Goal: Information Seeking & Learning: Learn about a topic

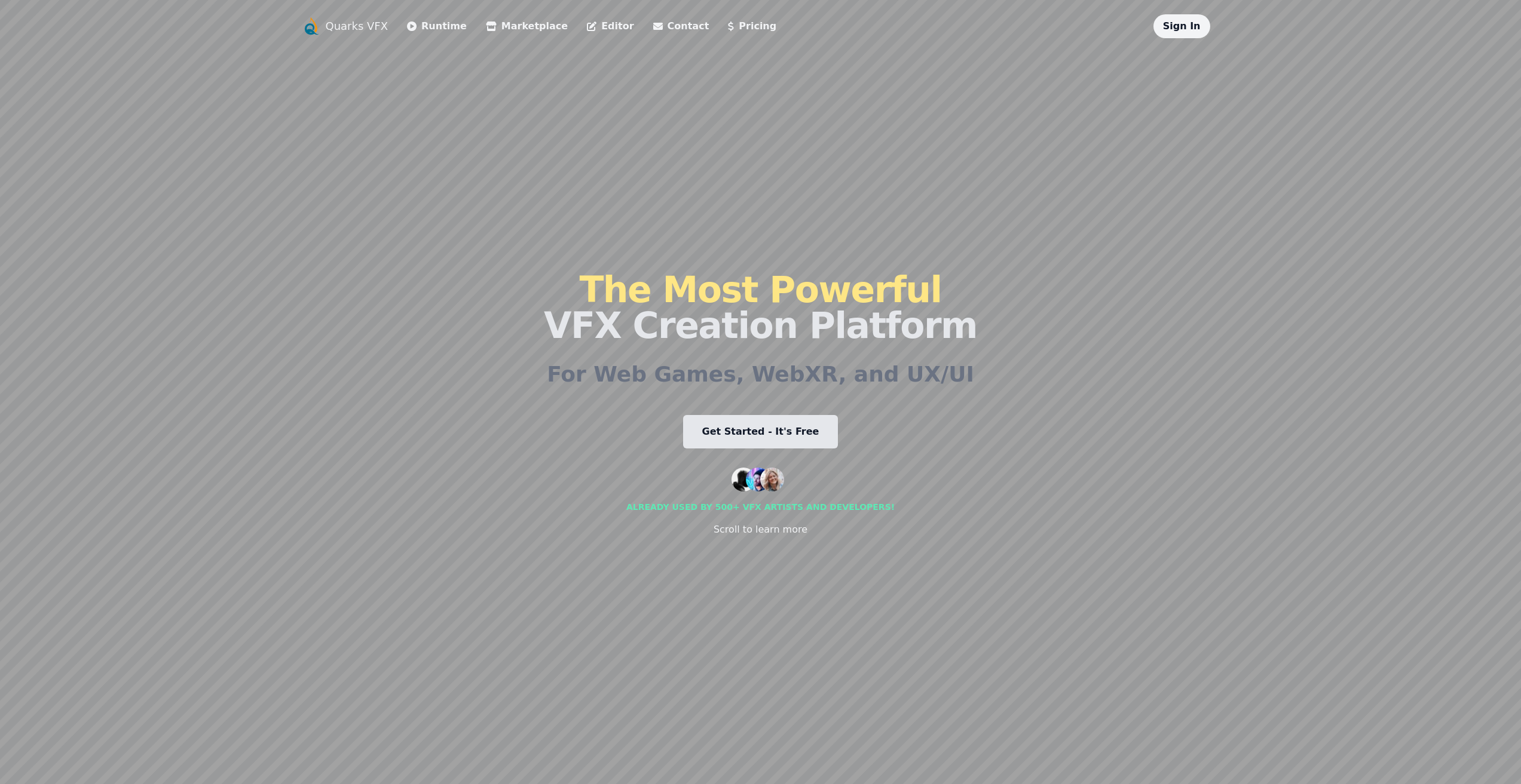
click at [728, 28] on link "Pricing" at bounding box center [752, 27] width 48 height 14
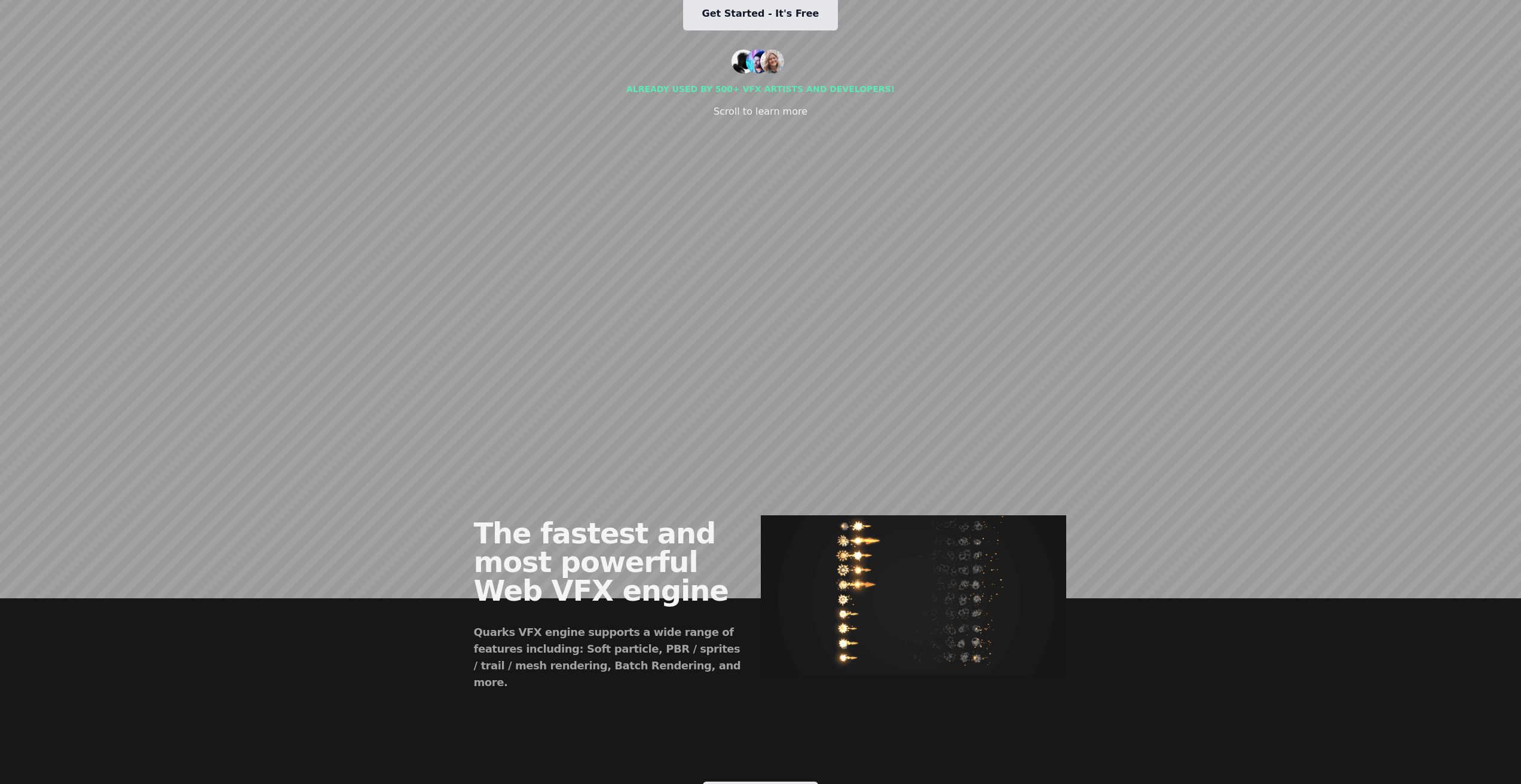
scroll to position [120, 0]
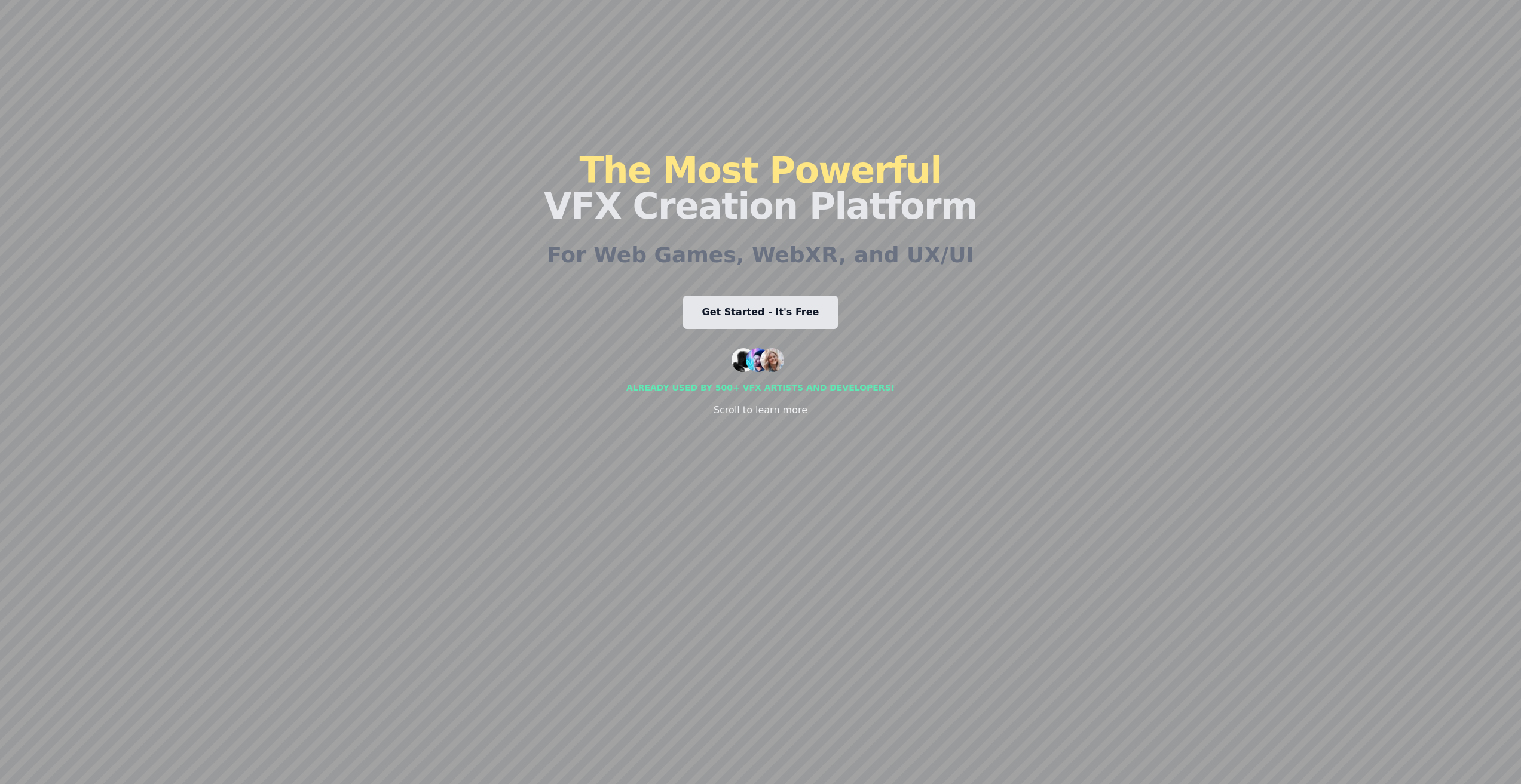
drag, startPoint x: 829, startPoint y: 457, endPoint x: 971, endPoint y: 452, distance: 142.1
click at [938, 449] on div "Quarks VFX Runtime Marketplace Editor Contact Pricing Sign In The Most Powerful…" at bounding box center [761, 272] width 918 height 756
click at [1076, 403] on div "Quarks VFX Runtime Marketplace Editor Contact Pricing Sign In The Most Powerful…" at bounding box center [761, 272] width 918 height 756
click at [763, 430] on div "The Most Powerful VFX Creation Platform For Web Games, WebXR, and UX/UI Get Sta…" at bounding box center [760, 284] width 433 height 732
click at [930, 439] on div "The Most Powerful VFX Creation Platform For Web Games, WebXR, and UX/UI Get Sta…" at bounding box center [760, 284] width 433 height 732
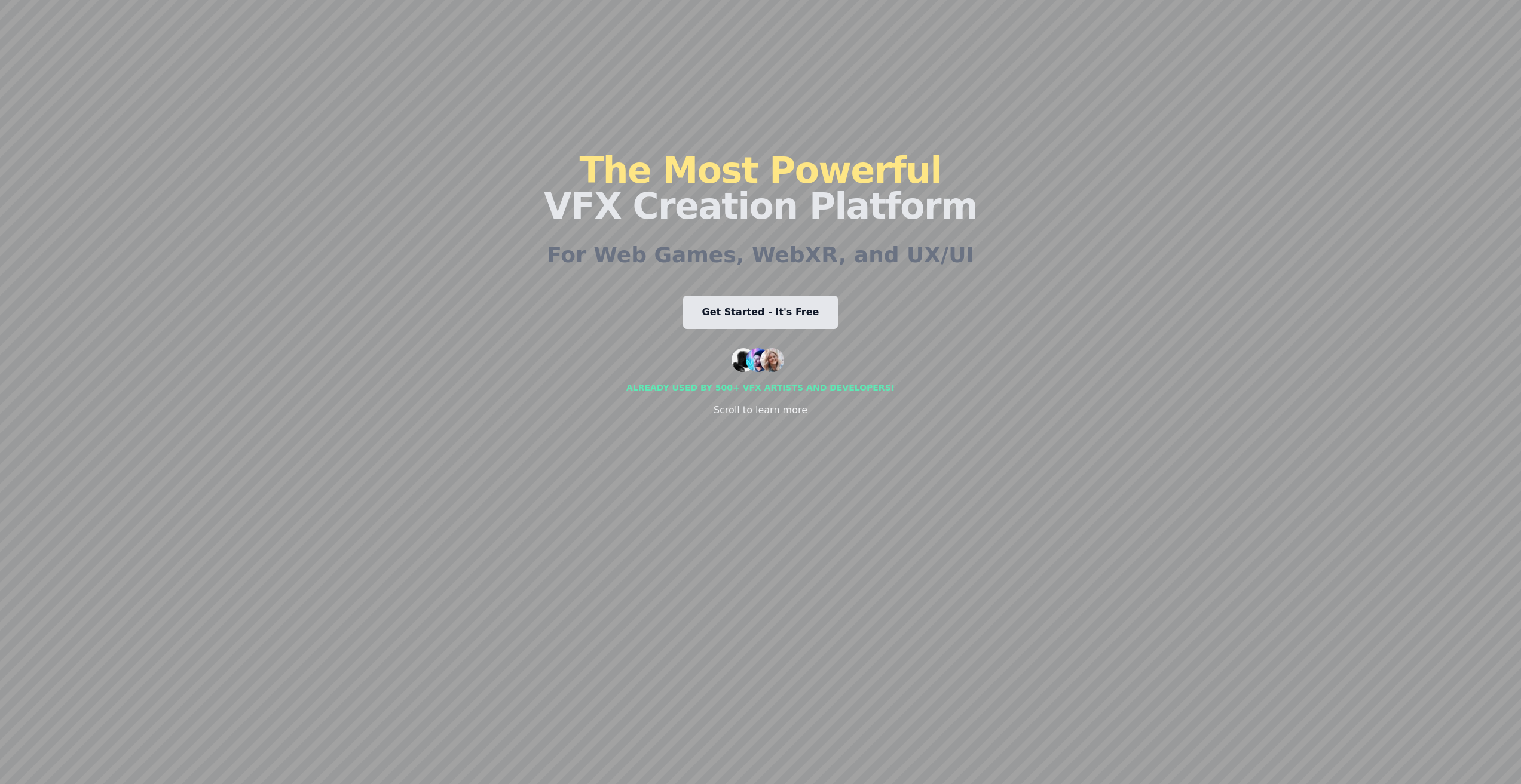
click at [928, 419] on div "The Most Powerful VFX Creation Platform For Web Games, WebXR, and UX/UI Get Sta…" at bounding box center [760, 284] width 433 height 732
click at [930, 406] on div "The Most Powerful VFX Creation Platform For Web Games, WebXR, and UX/UI Get Sta…" at bounding box center [760, 284] width 433 height 732
click at [930, 402] on div "The Most Powerful VFX Creation Platform For Web Games, WebXR, and UX/UI Get Sta…" at bounding box center [760, 284] width 433 height 732
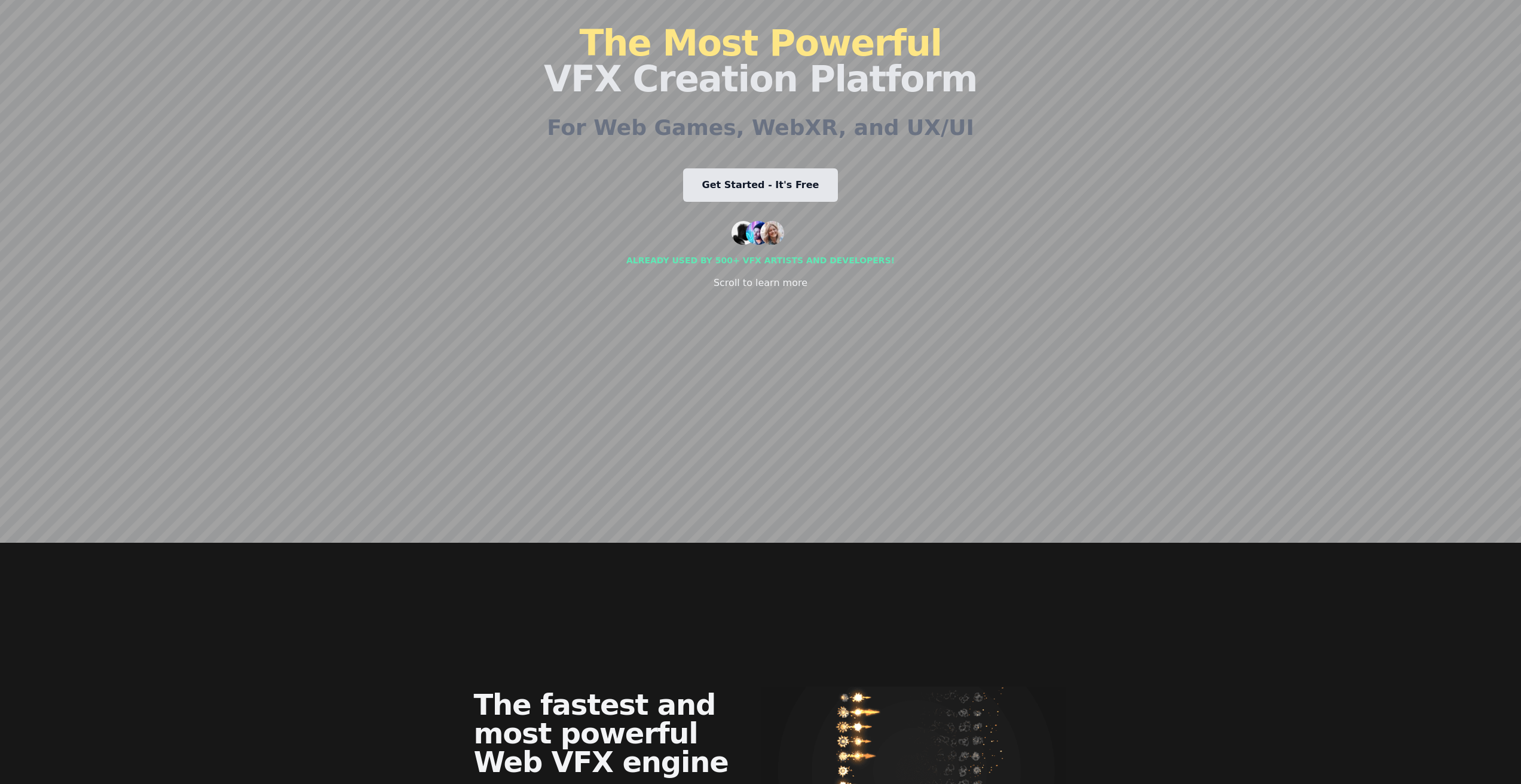
scroll to position [0, 0]
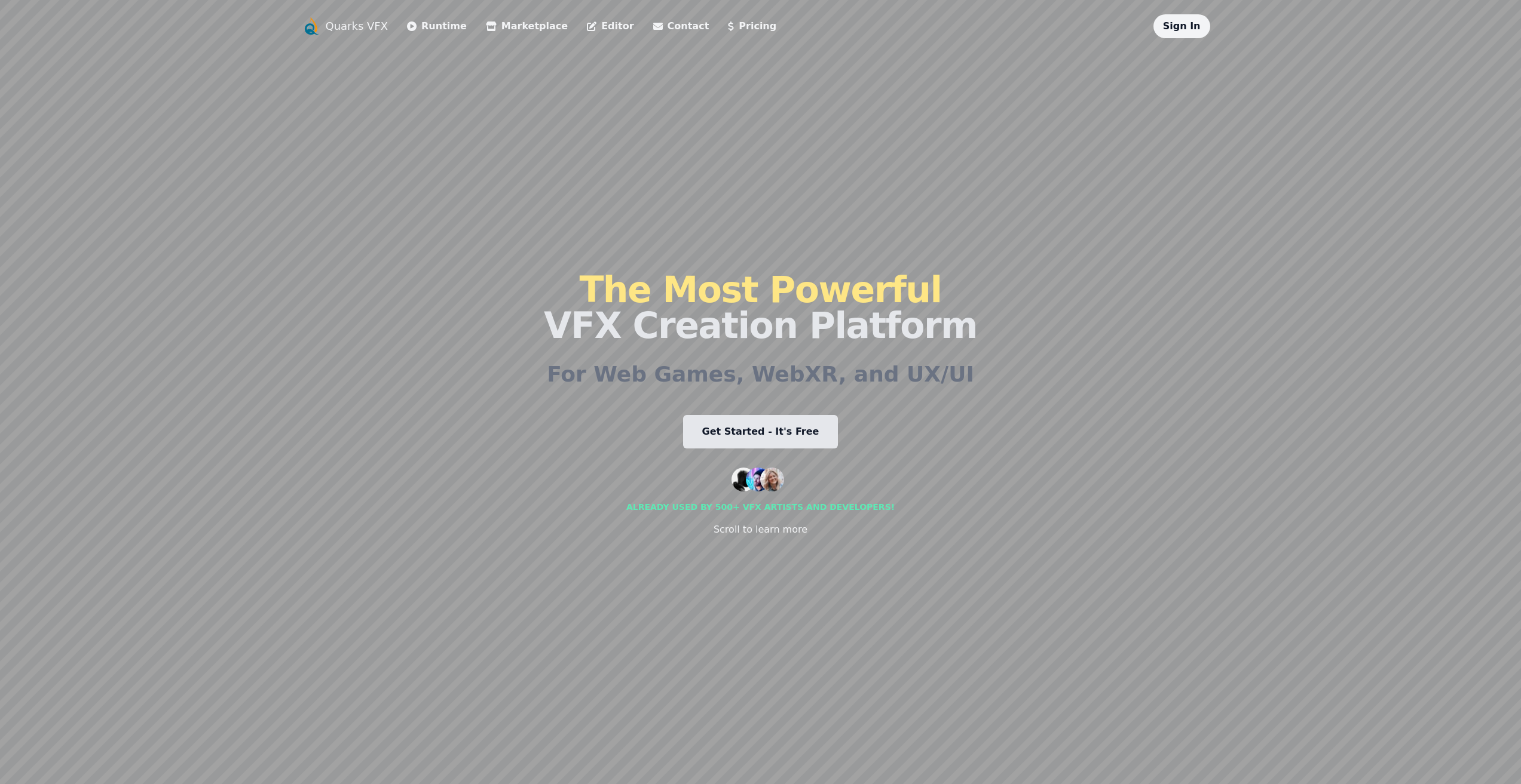
click at [771, 427] on link "Get Started - It's Free" at bounding box center [760, 432] width 155 height 34
click at [587, 28] on link "Editor" at bounding box center [610, 27] width 47 height 14
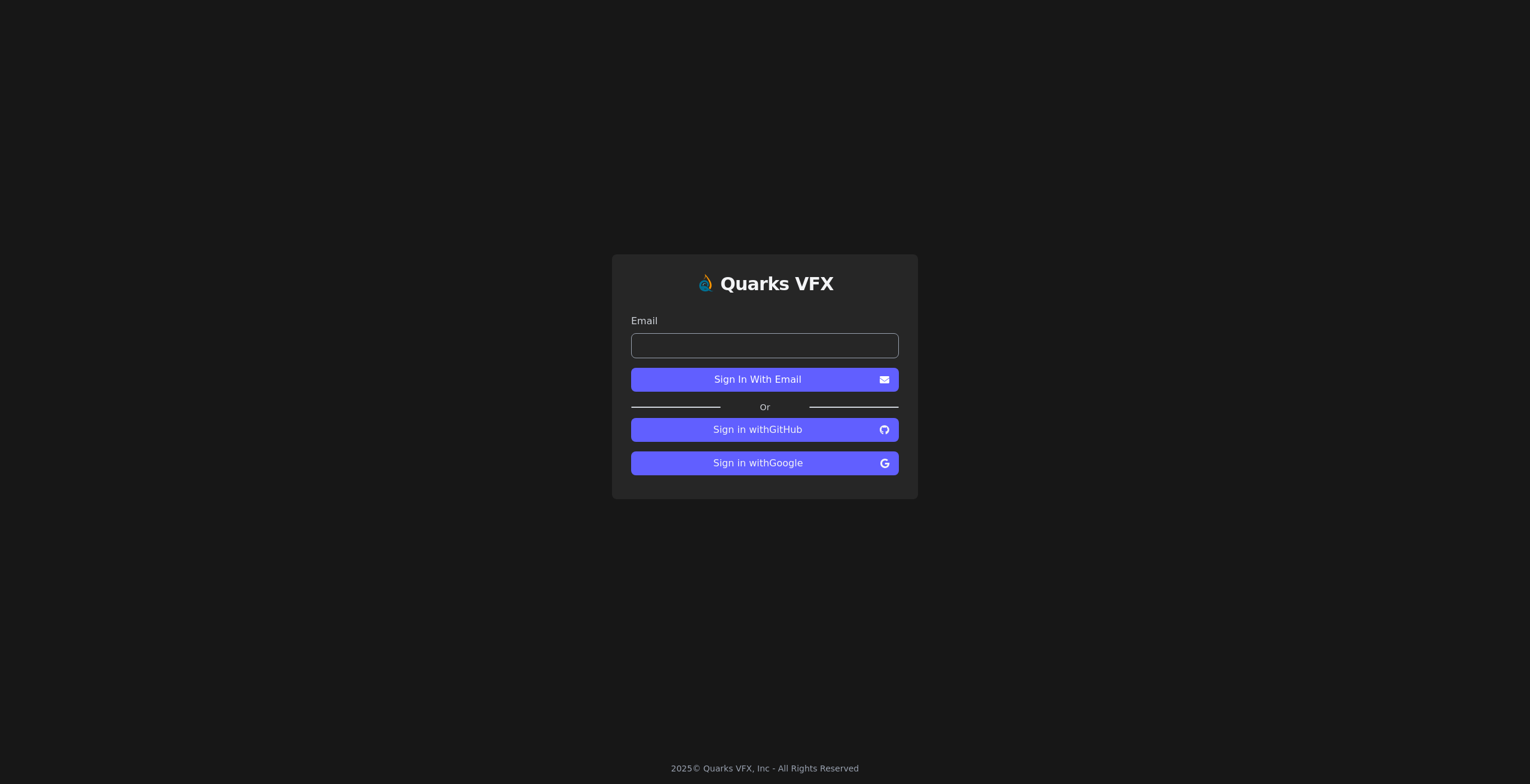
click at [735, 344] on input "email" at bounding box center [764, 345] width 268 height 25
click at [1034, 425] on div "Quarks VFX Email Sign In With Email Or Sign in with GitHub Sign in with Google" at bounding box center [765, 377] width 1530 height 753
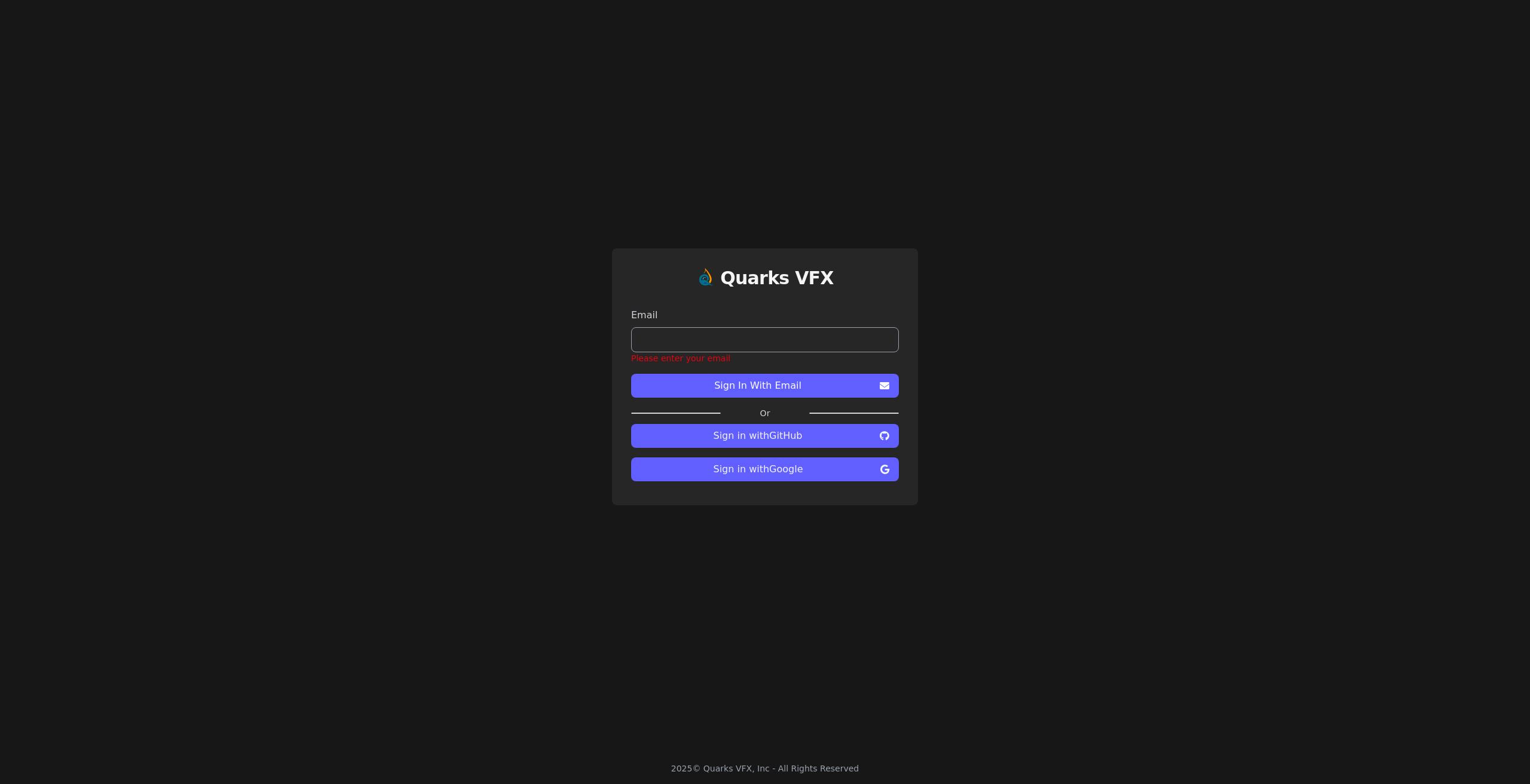
click at [736, 345] on input "email" at bounding box center [764, 340] width 268 height 25
type input "*"
click at [793, 475] on span "Sign in with Google" at bounding box center [758, 470] width 235 height 14
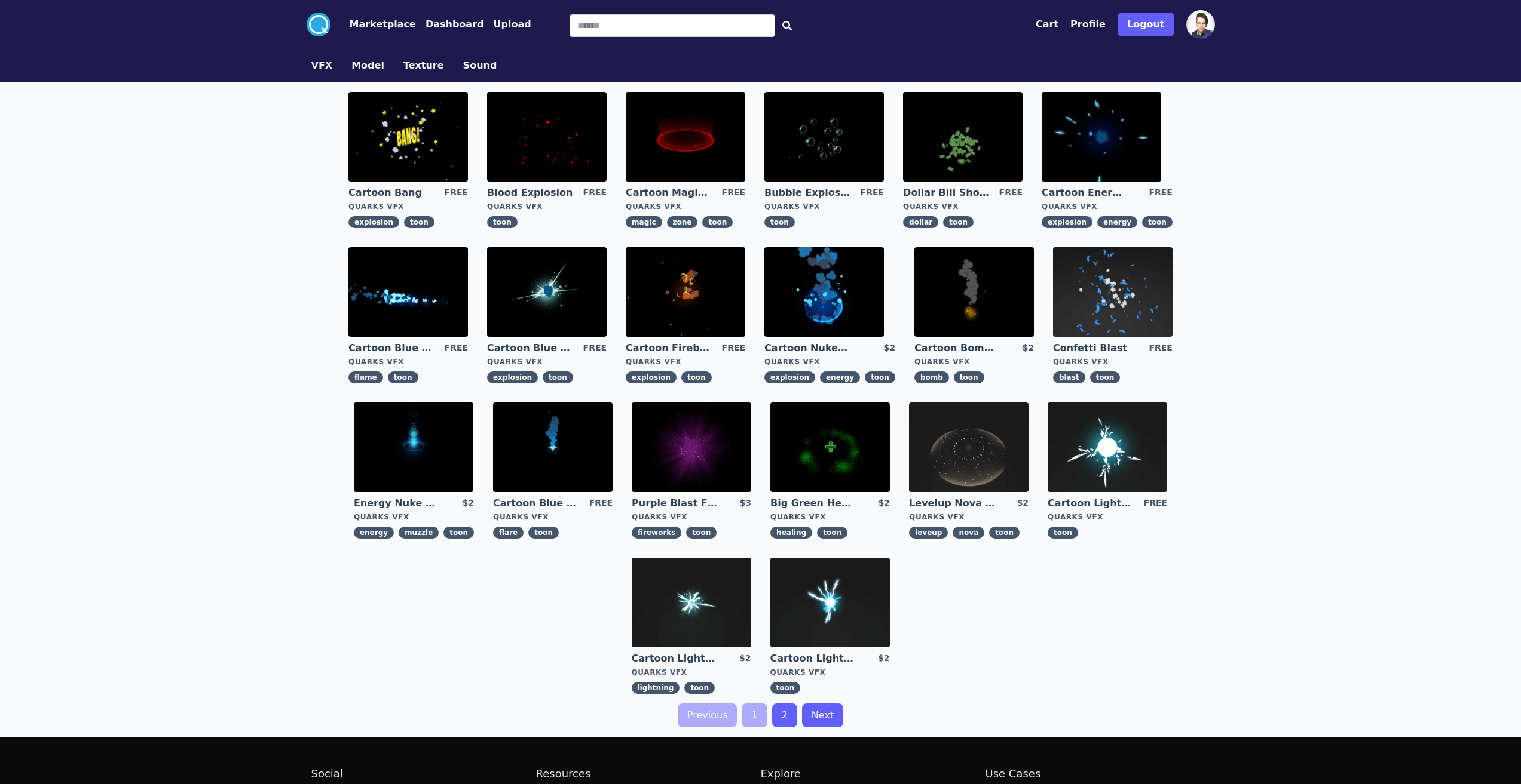
click at [1090, 442] on img at bounding box center [1107, 447] width 120 height 90
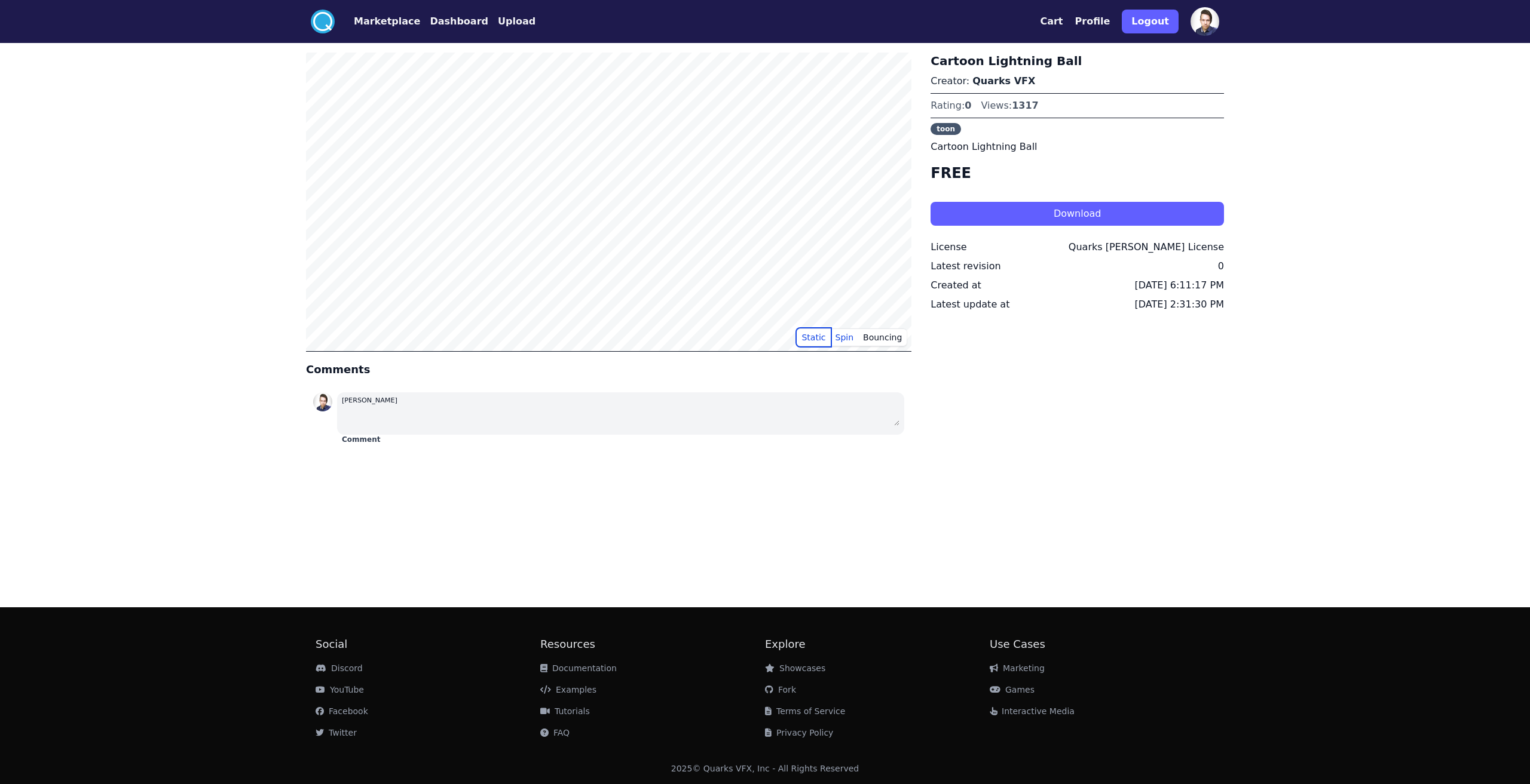
click at [825, 339] on button "Static" at bounding box center [813, 337] width 34 height 18
click at [884, 341] on button "Bouncing" at bounding box center [882, 337] width 48 height 18
click at [841, 343] on button "Spin" at bounding box center [845, 337] width 28 height 18
click at [822, 339] on button "Static" at bounding box center [813, 337] width 34 height 18
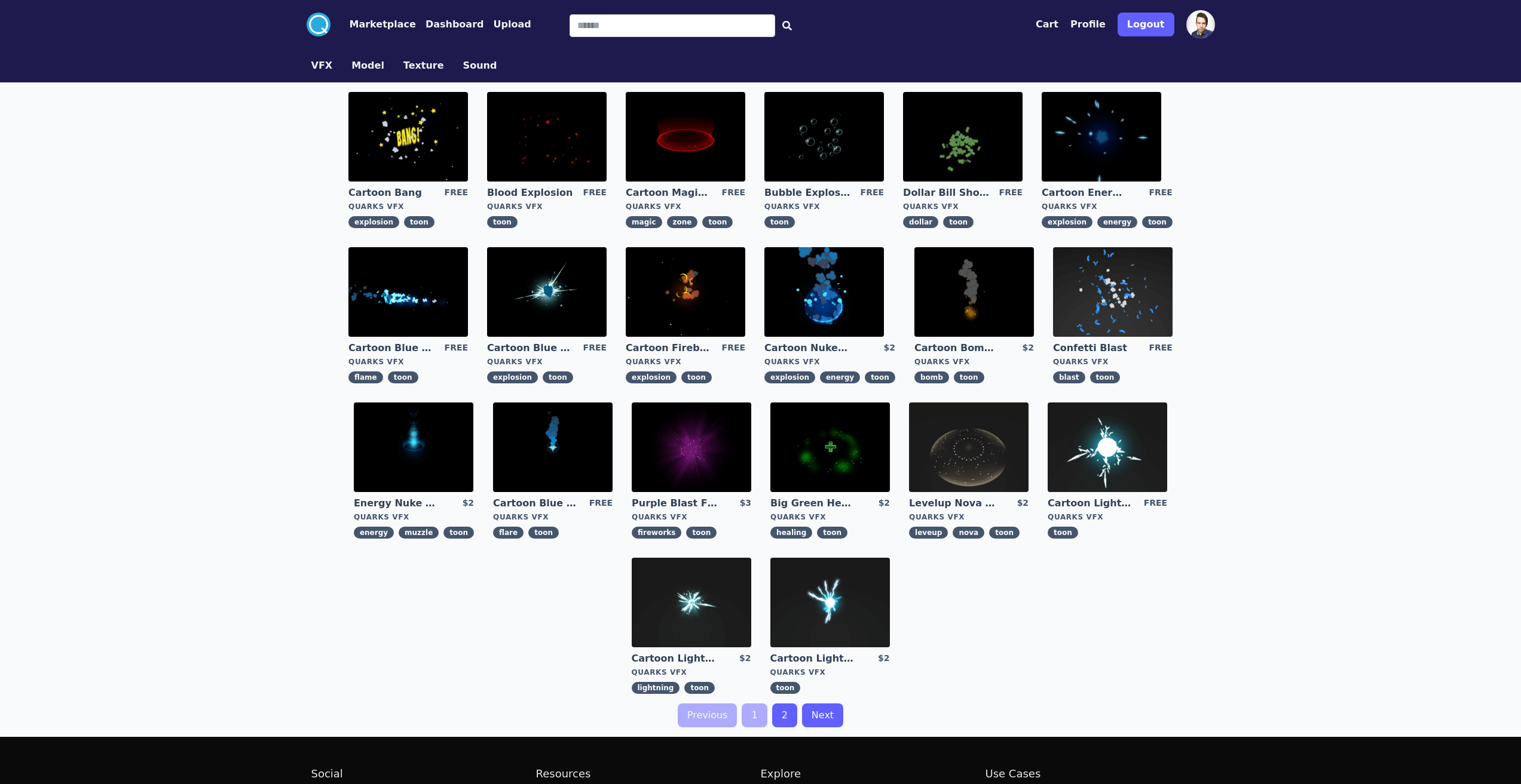
click at [407, 305] on img at bounding box center [408, 292] width 120 height 90
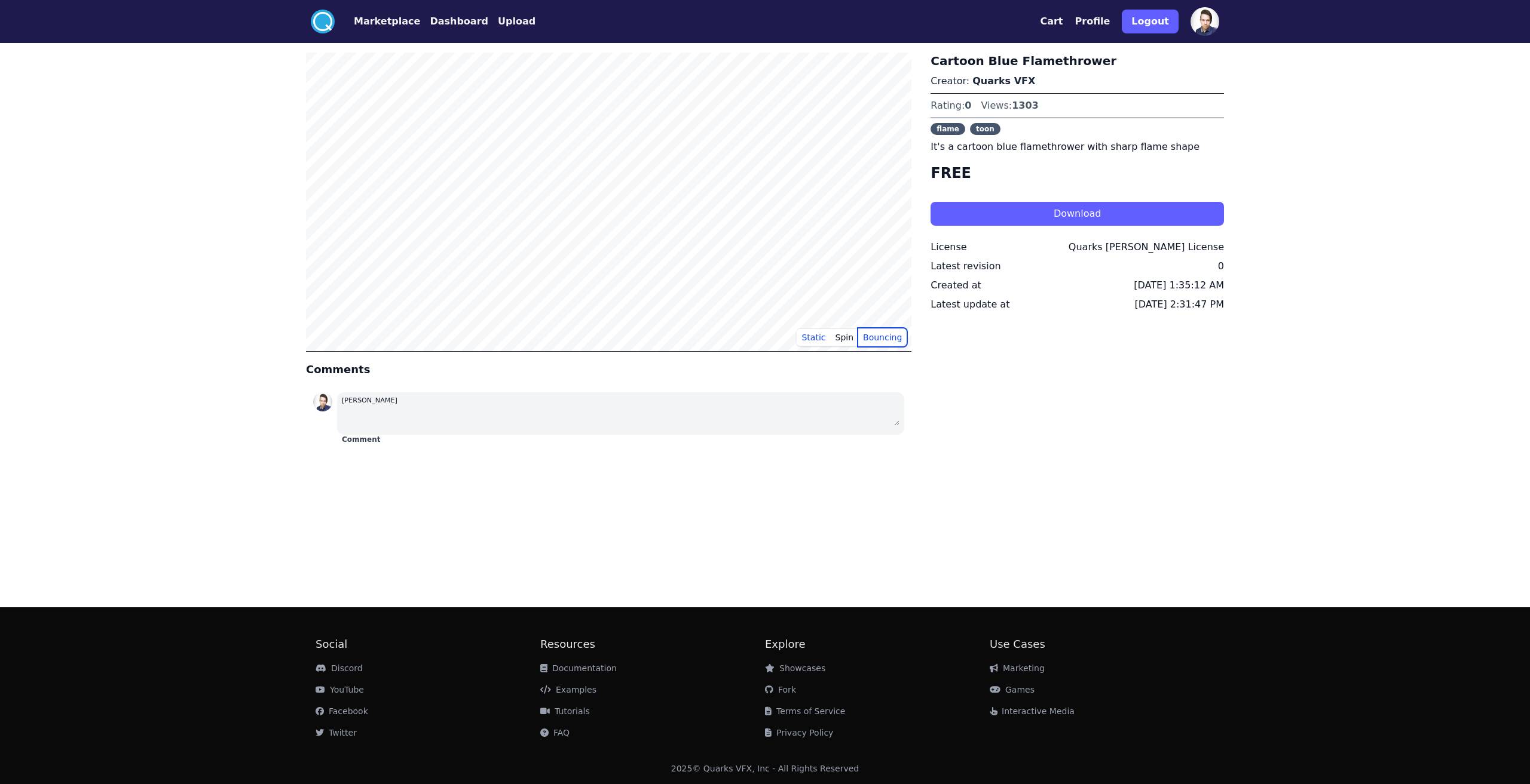
click at [890, 339] on button "Bouncing" at bounding box center [882, 337] width 48 height 18
click at [850, 338] on button "Spin" at bounding box center [845, 337] width 28 height 18
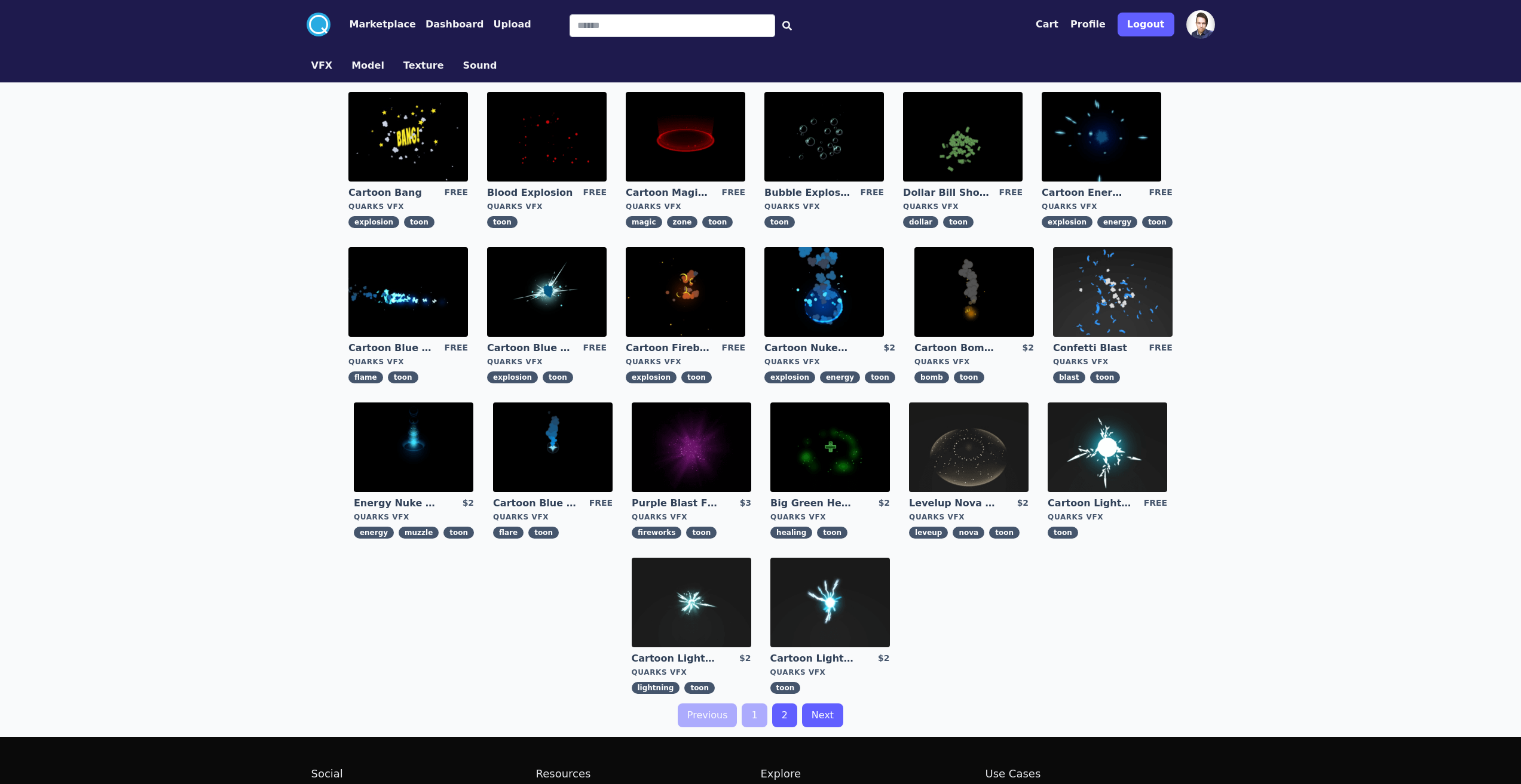
click at [700, 128] on img at bounding box center [685, 137] width 120 height 90
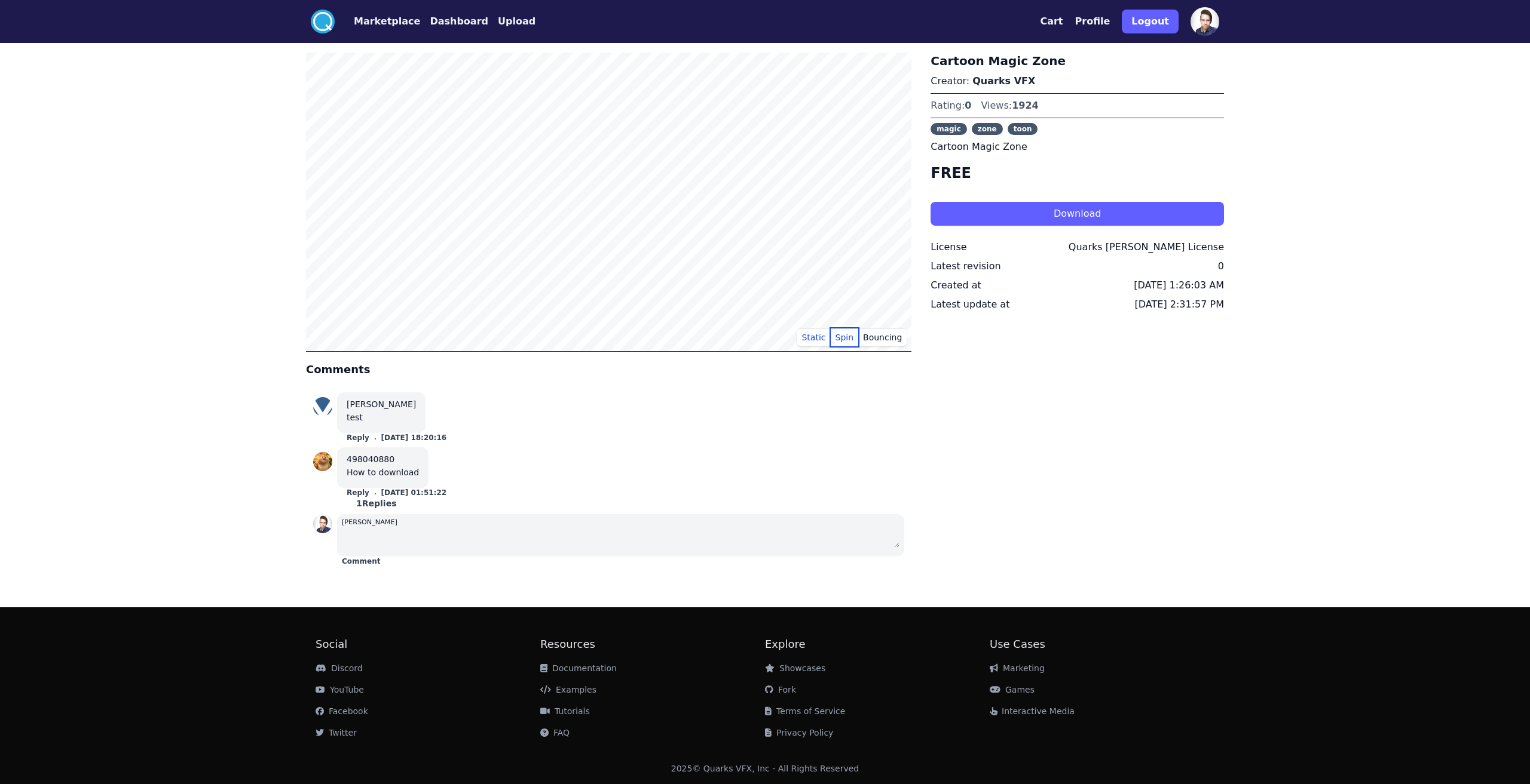
click at [848, 337] on button "Spin" at bounding box center [845, 337] width 28 height 18
click at [887, 341] on button "Bouncing" at bounding box center [882, 337] width 48 height 18
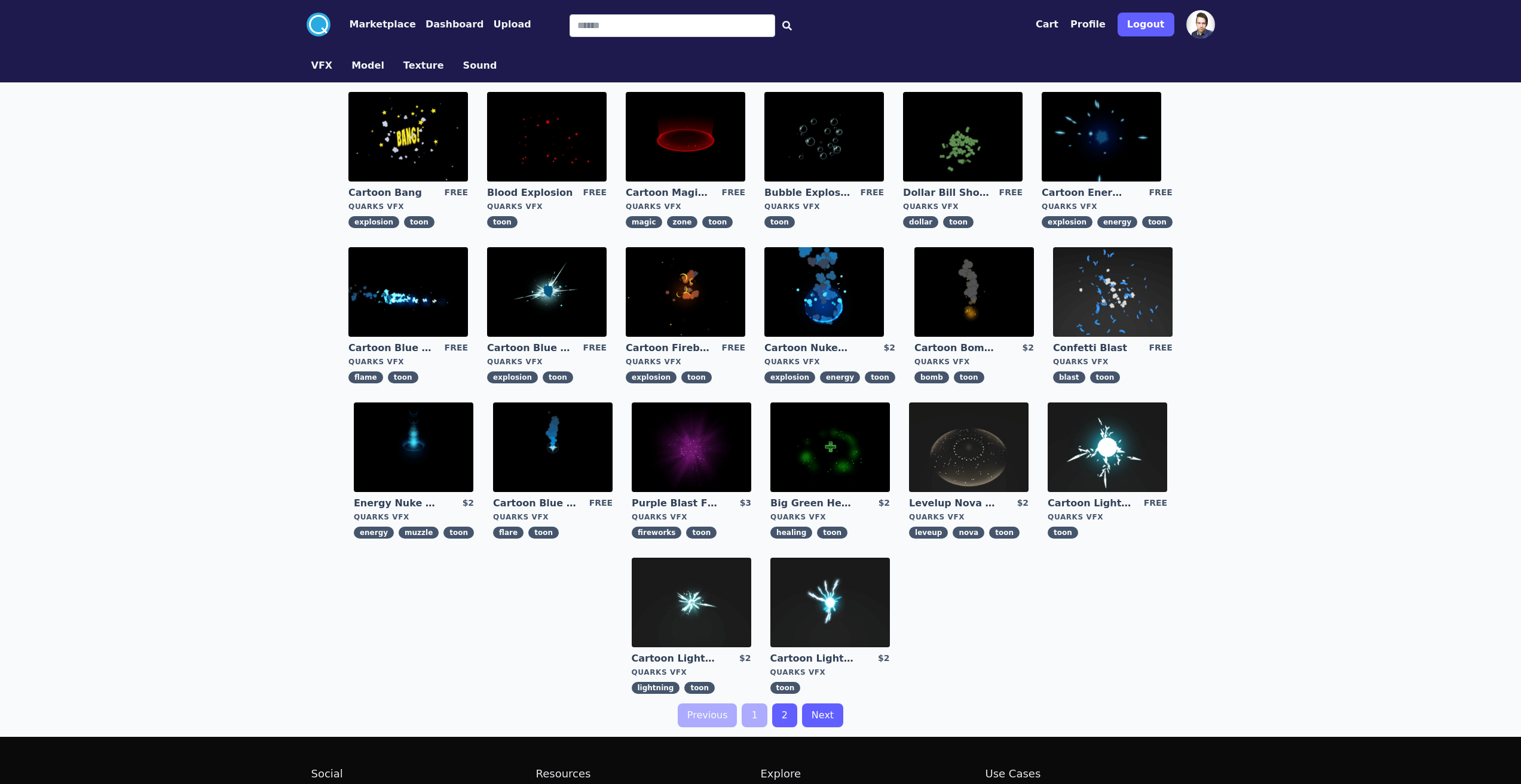
click at [1087, 192] on link "Cartoon Energy Explosion" at bounding box center [1084, 193] width 86 height 13
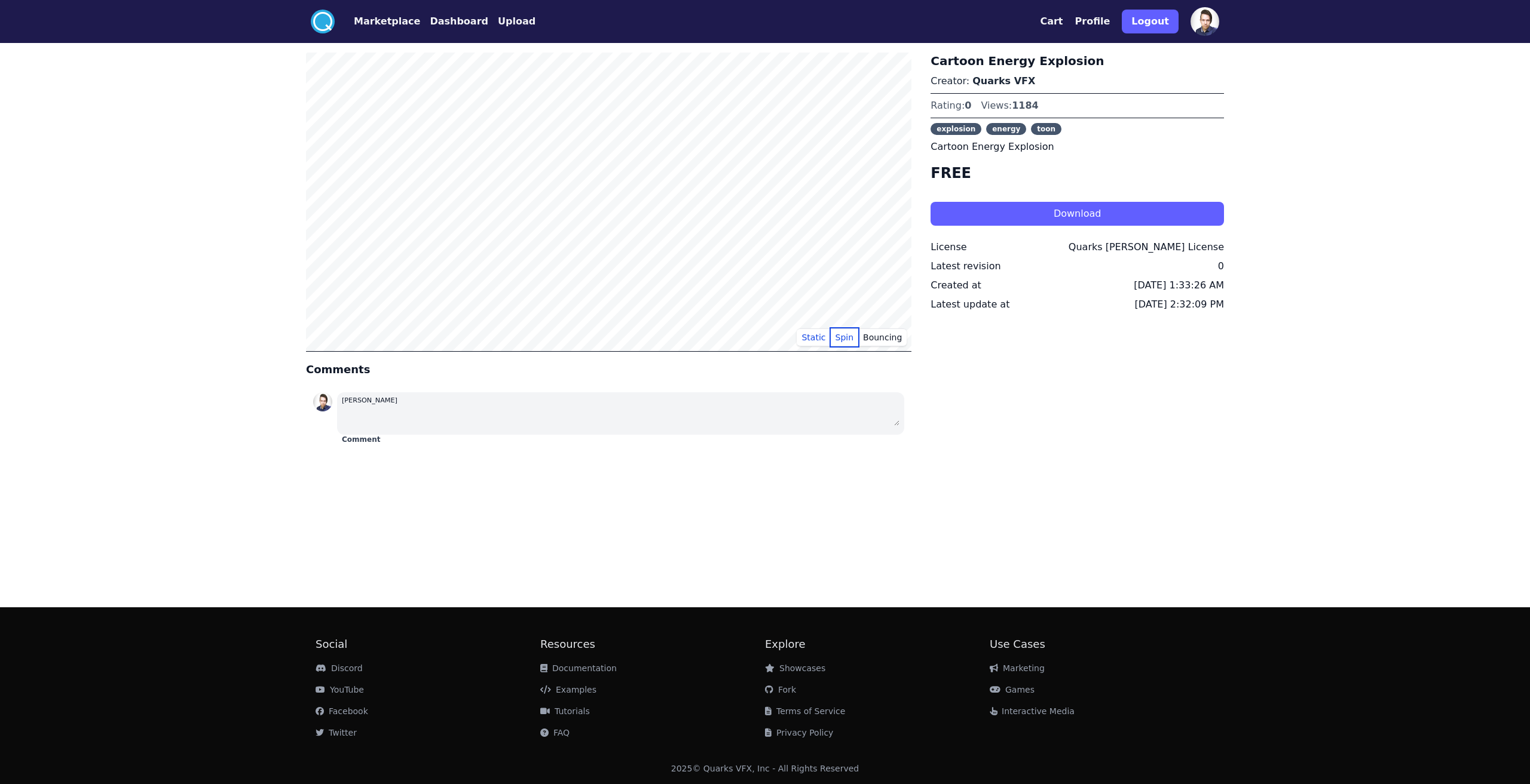
click at [850, 344] on button "Spin" at bounding box center [845, 337] width 28 height 18
click at [823, 336] on button "Static" at bounding box center [813, 337] width 34 height 18
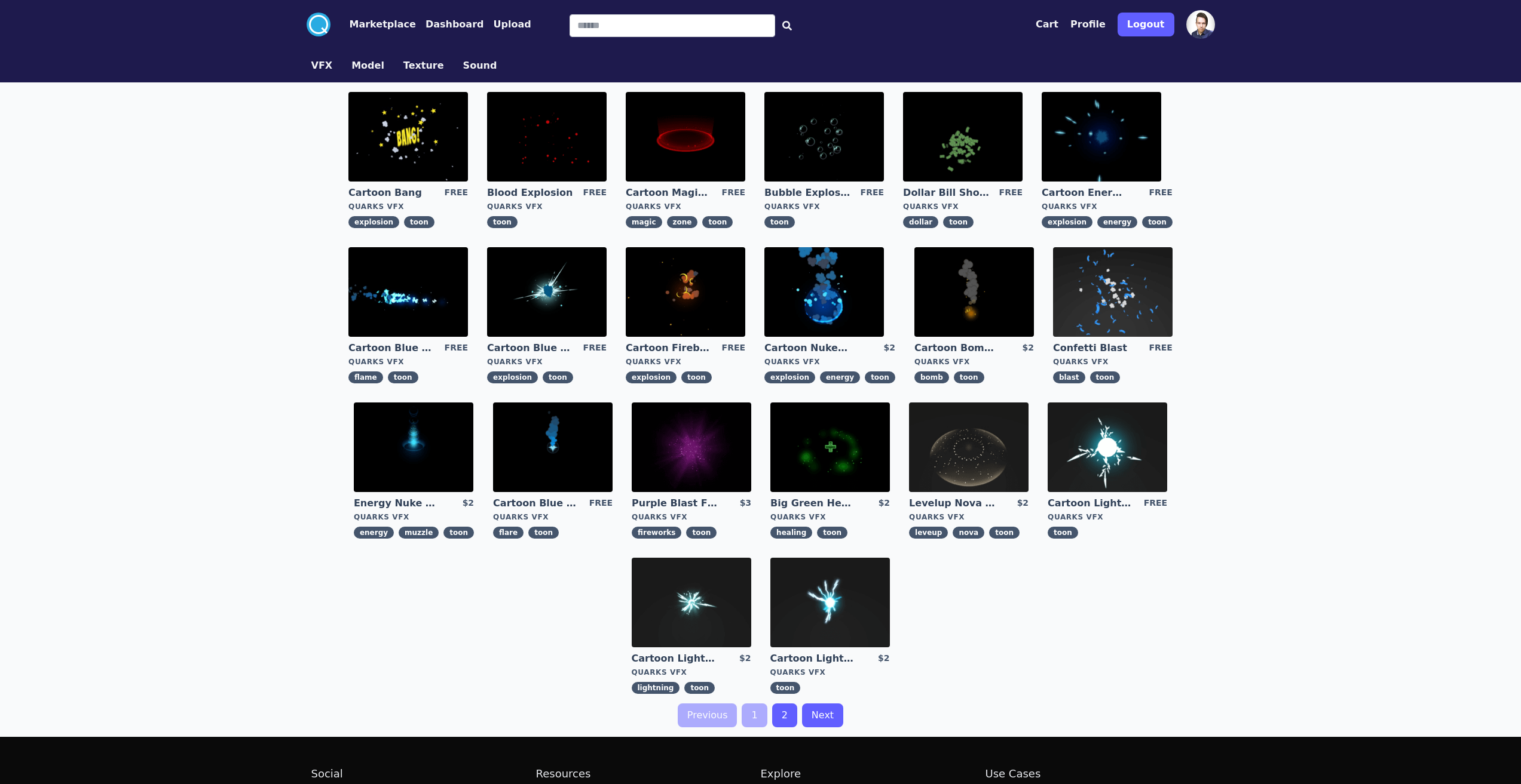
click at [824, 194] on link "Bubble Explosion" at bounding box center [807, 193] width 86 height 13
click at [393, 501] on link "Energy Nuke Muzzle Flash" at bounding box center [396, 504] width 86 height 13
click at [544, 502] on link "Cartoon Blue Flare" at bounding box center [536, 504] width 86 height 13
click at [669, 633] on img at bounding box center [691, 603] width 120 height 90
click at [659, 347] on link "Cartoon Fireball Explosion" at bounding box center [669, 348] width 86 height 13
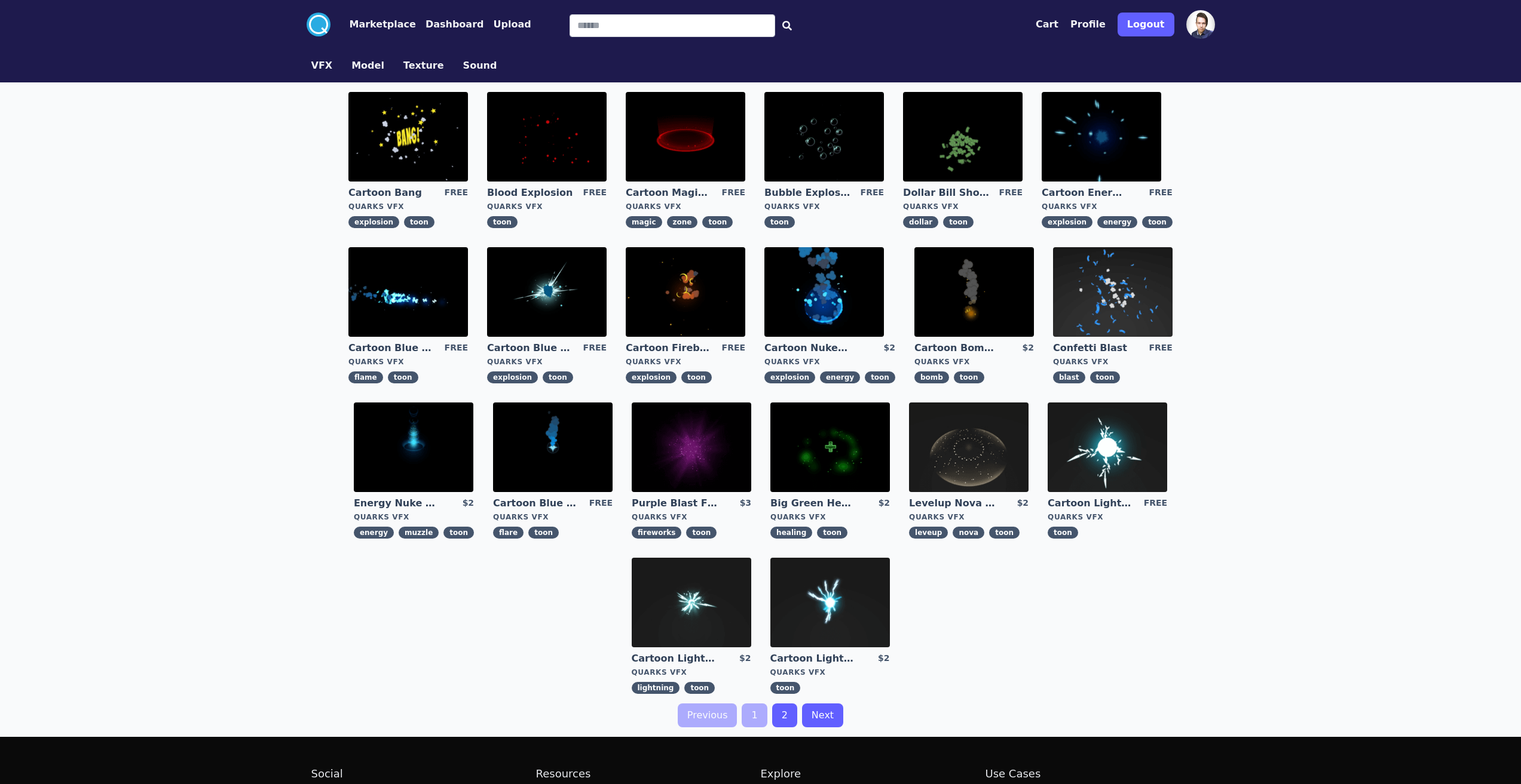
click at [782, 718] on link "2" at bounding box center [784, 716] width 25 height 24
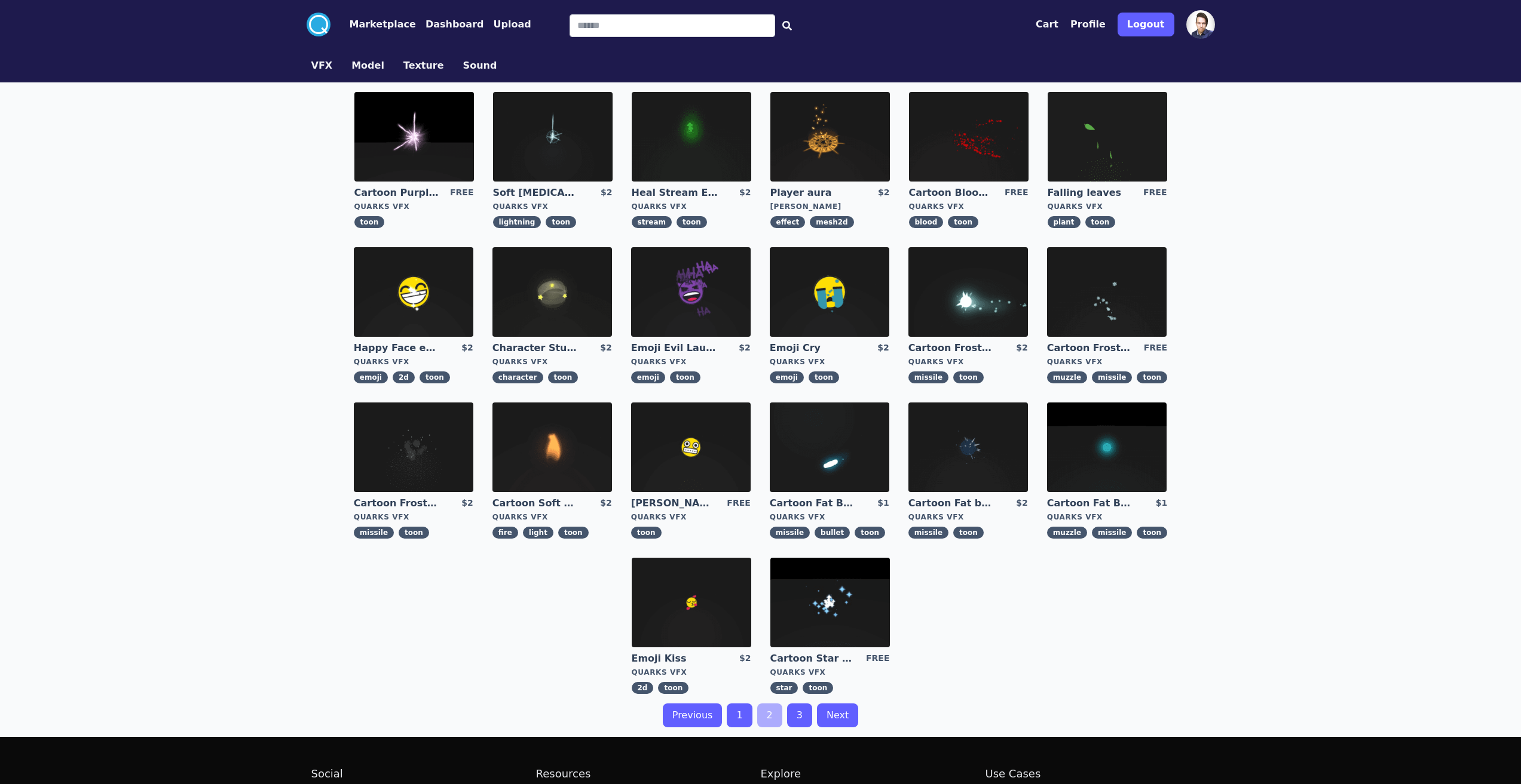
click at [414, 135] on img at bounding box center [414, 137] width 120 height 90
click at [1086, 194] on link "Falling leaves" at bounding box center [1090, 193] width 86 height 13
click at [802, 714] on link "3" at bounding box center [799, 716] width 25 height 24
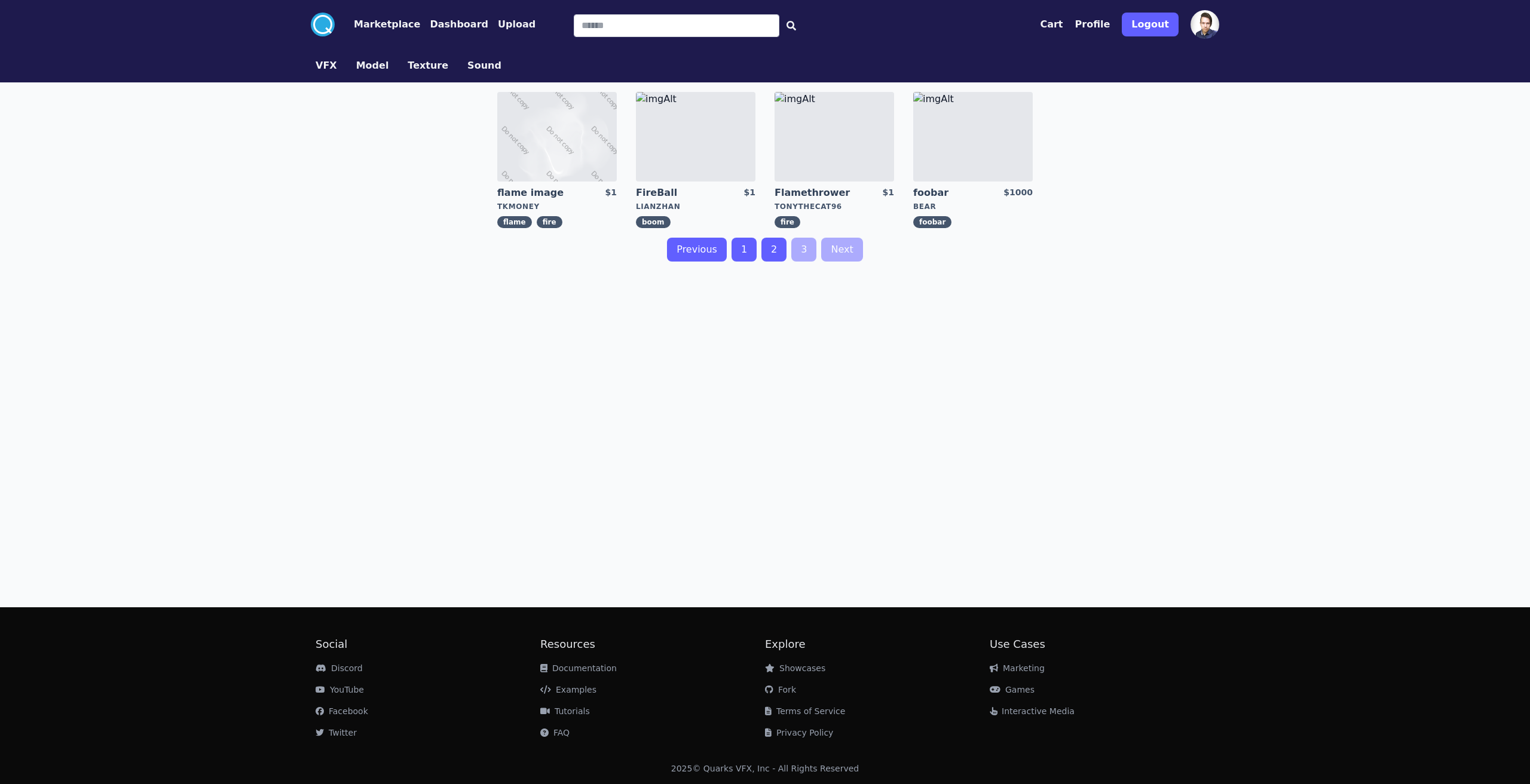
click at [682, 139] on img at bounding box center [695, 137] width 120 height 90
click at [356, 64] on button "Model" at bounding box center [372, 66] width 33 height 14
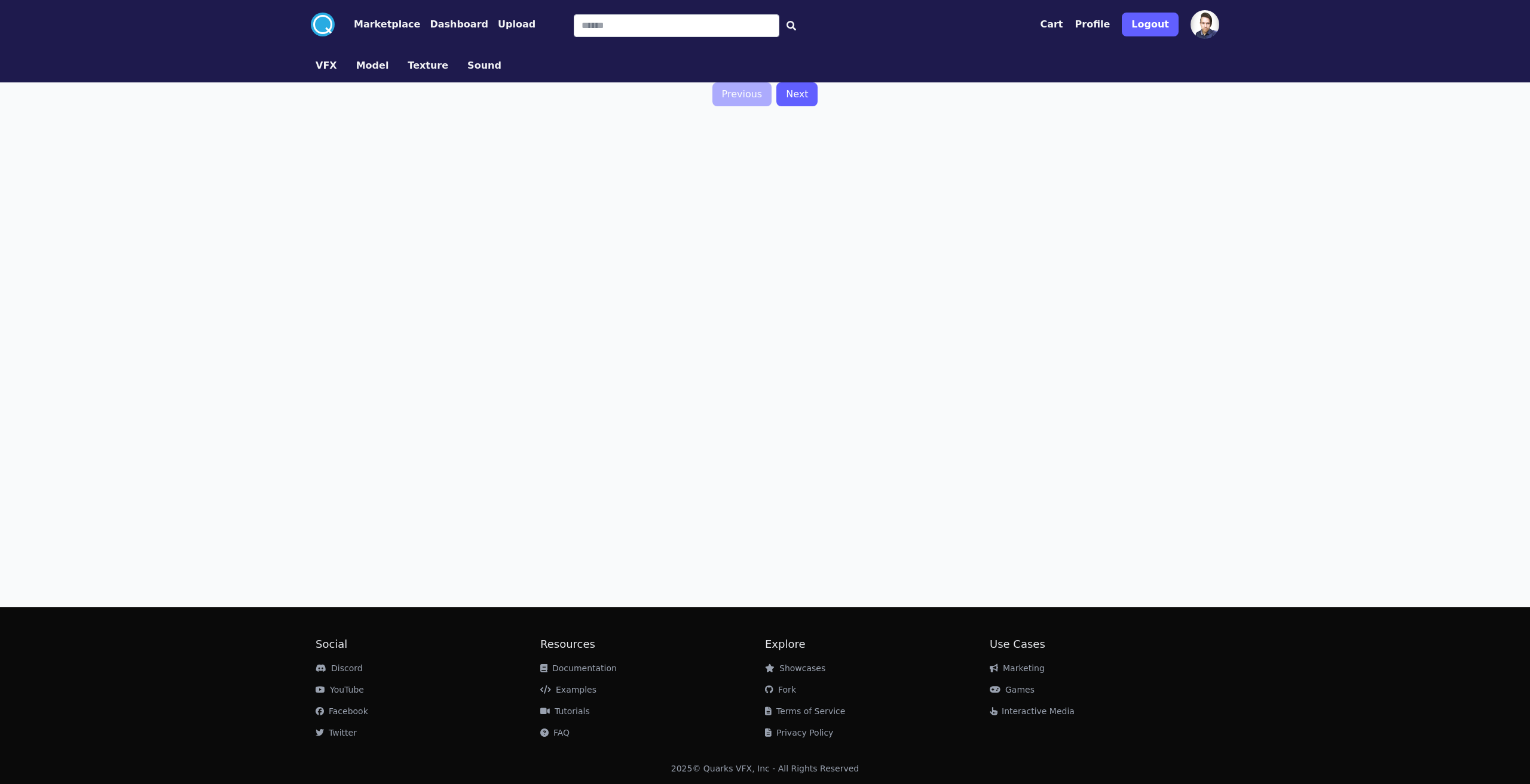
click at [424, 62] on button "Texture" at bounding box center [428, 66] width 41 height 14
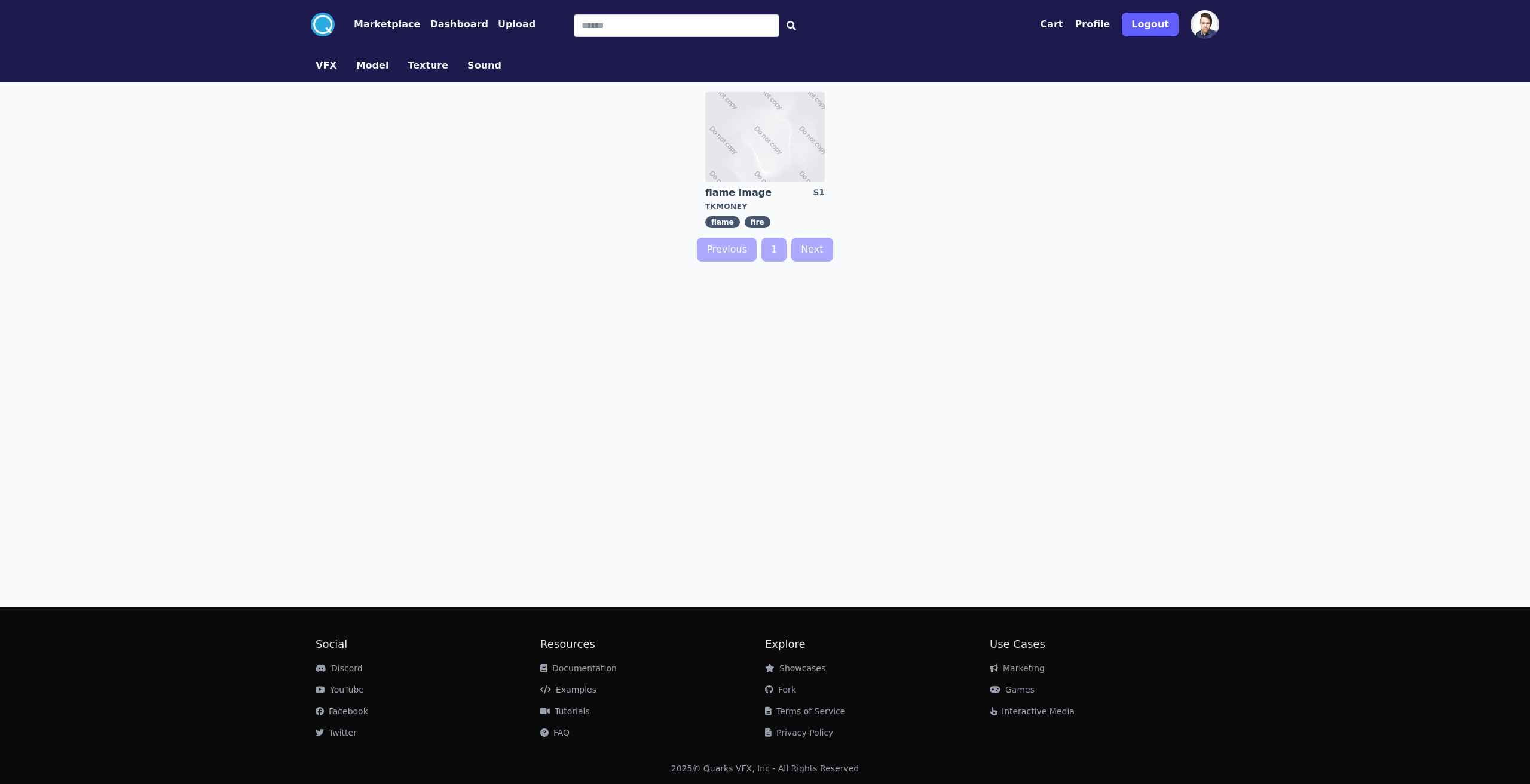
click at [370, 64] on button "Model" at bounding box center [372, 66] width 33 height 14
click at [472, 67] on button "Sound" at bounding box center [485, 66] width 34 height 14
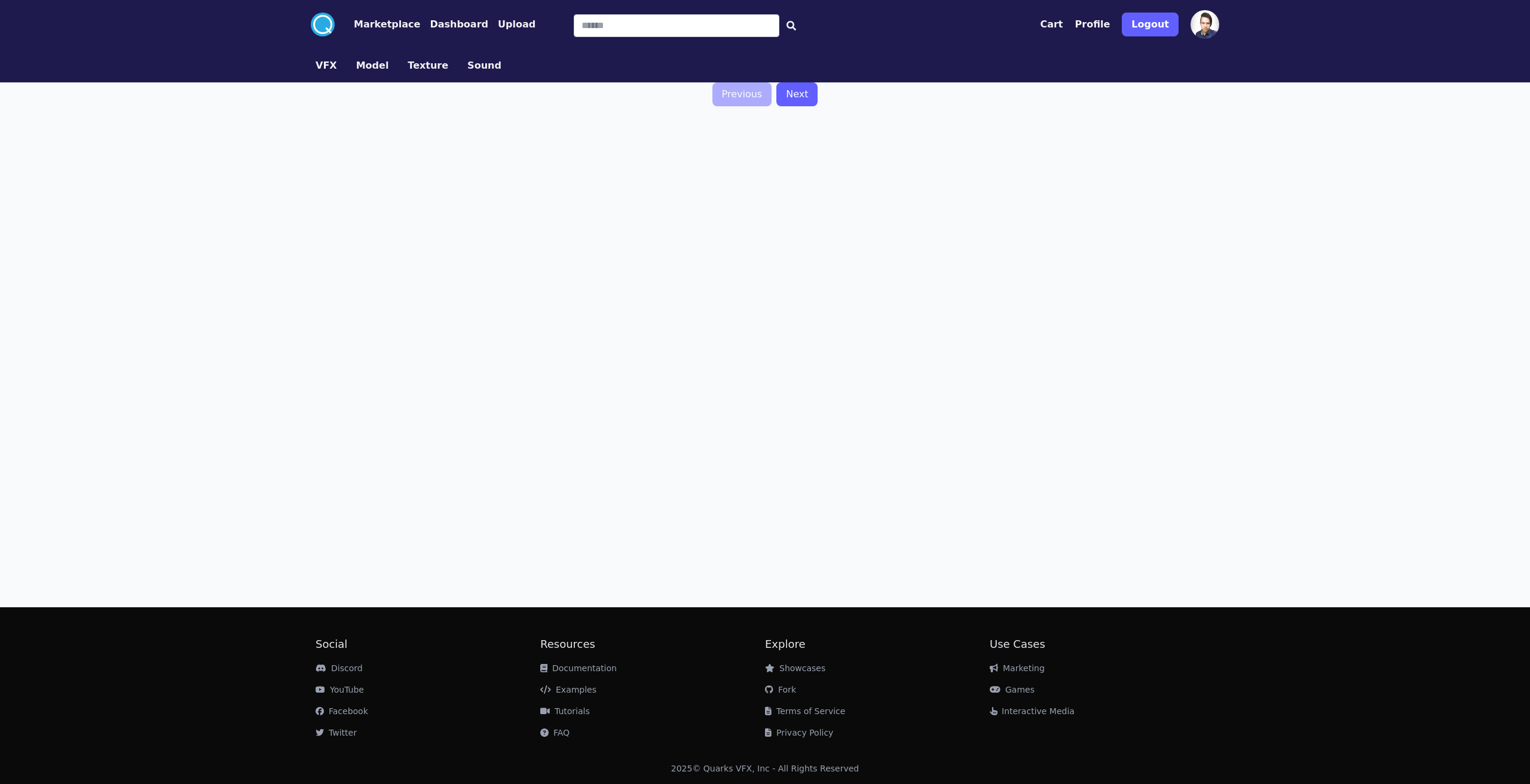
click at [329, 69] on button "VFX" at bounding box center [326, 66] width 22 height 14
